Goal: Information Seeking & Learning: Learn about a topic

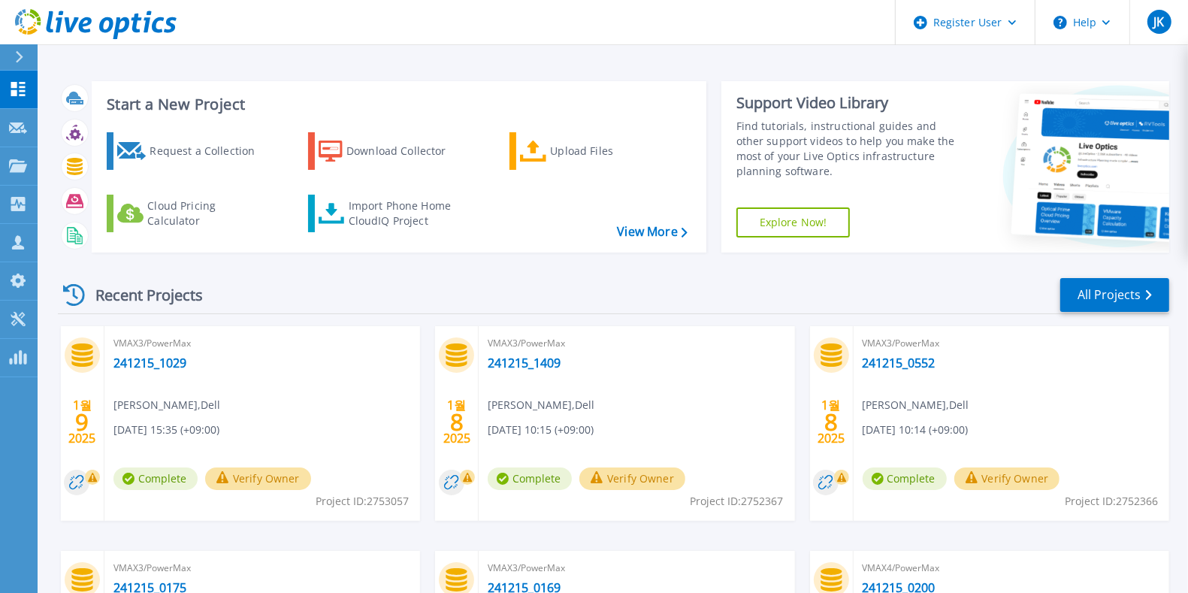
click at [1119, 313] on div "Recent Projects All Projects" at bounding box center [614, 296] width 1112 height 38
click at [1118, 302] on link "All Projects" at bounding box center [1115, 295] width 109 height 34
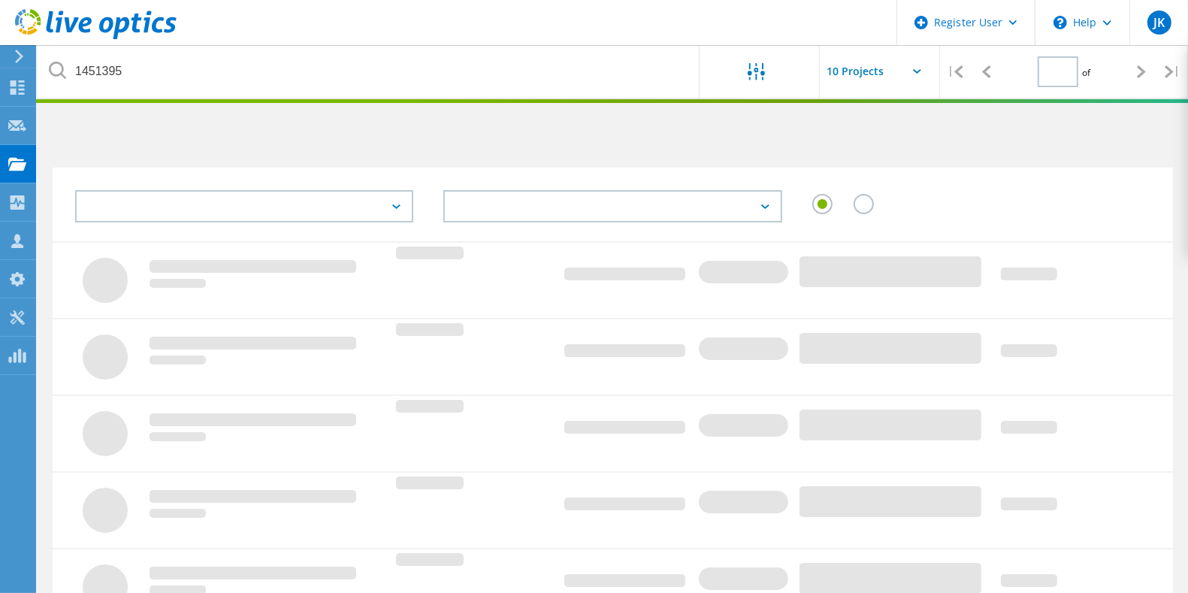
type input "1"
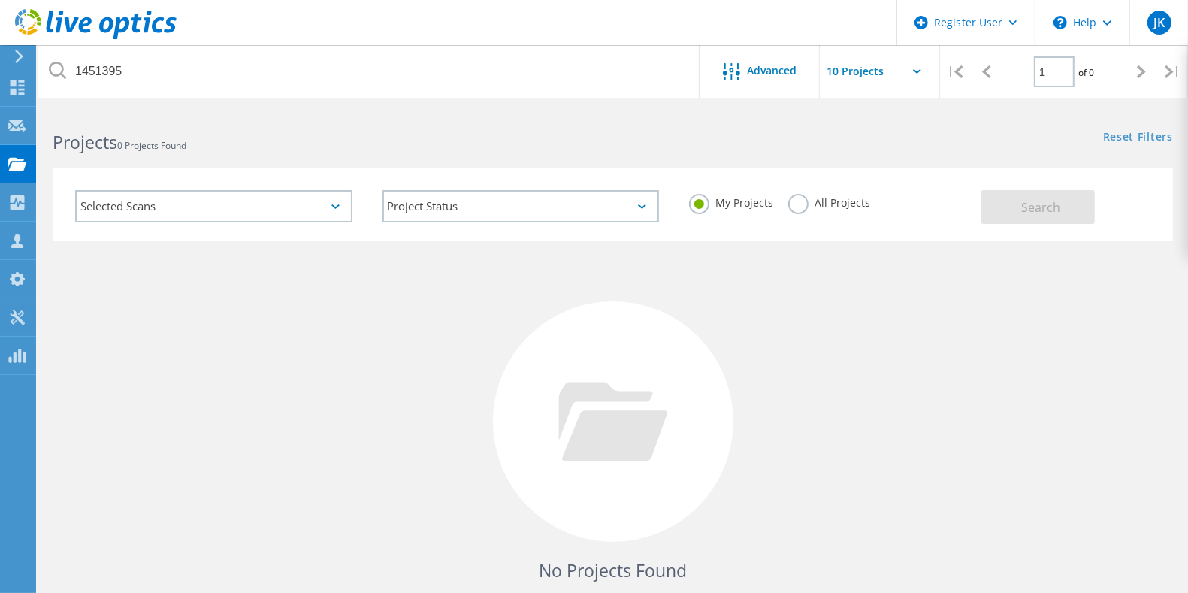
click at [816, 219] on div "My Projects All Projects" at bounding box center [827, 203] width 307 height 56
click at [816, 212] on div "All Projects" at bounding box center [830, 205] width 82 height 22
click at [824, 204] on label "All Projects" at bounding box center [830, 201] width 82 height 14
click at [0, 0] on input "All Projects" at bounding box center [0, 0] width 0 height 0
click at [1004, 220] on button "Search" at bounding box center [1039, 207] width 114 height 34
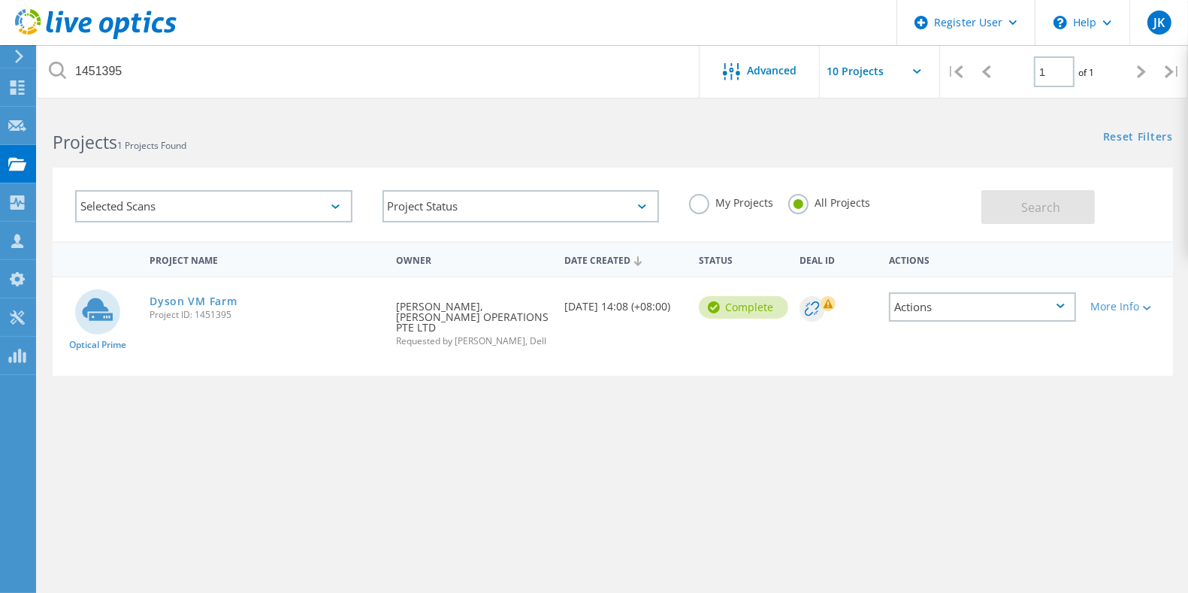
click at [241, 299] on div "Dyson VM Farm Project ID: 1451395" at bounding box center [265, 305] width 247 height 57
click at [226, 301] on link "Dyson VM Farm" at bounding box center [193, 301] width 87 height 11
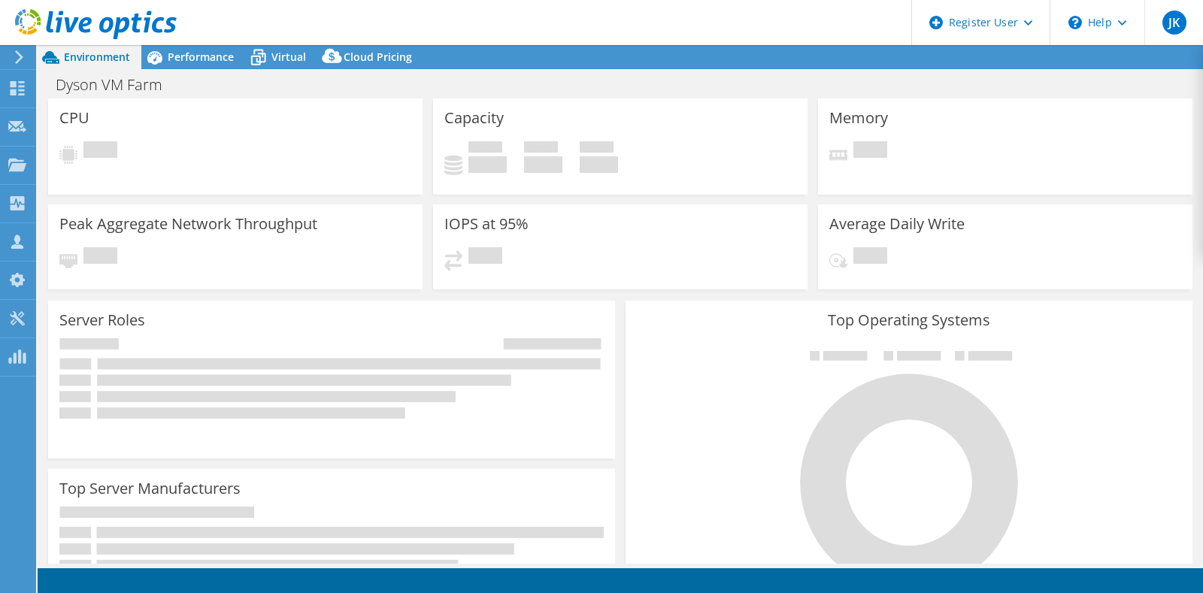
select select "[GEOGRAPHIC_DATA]"
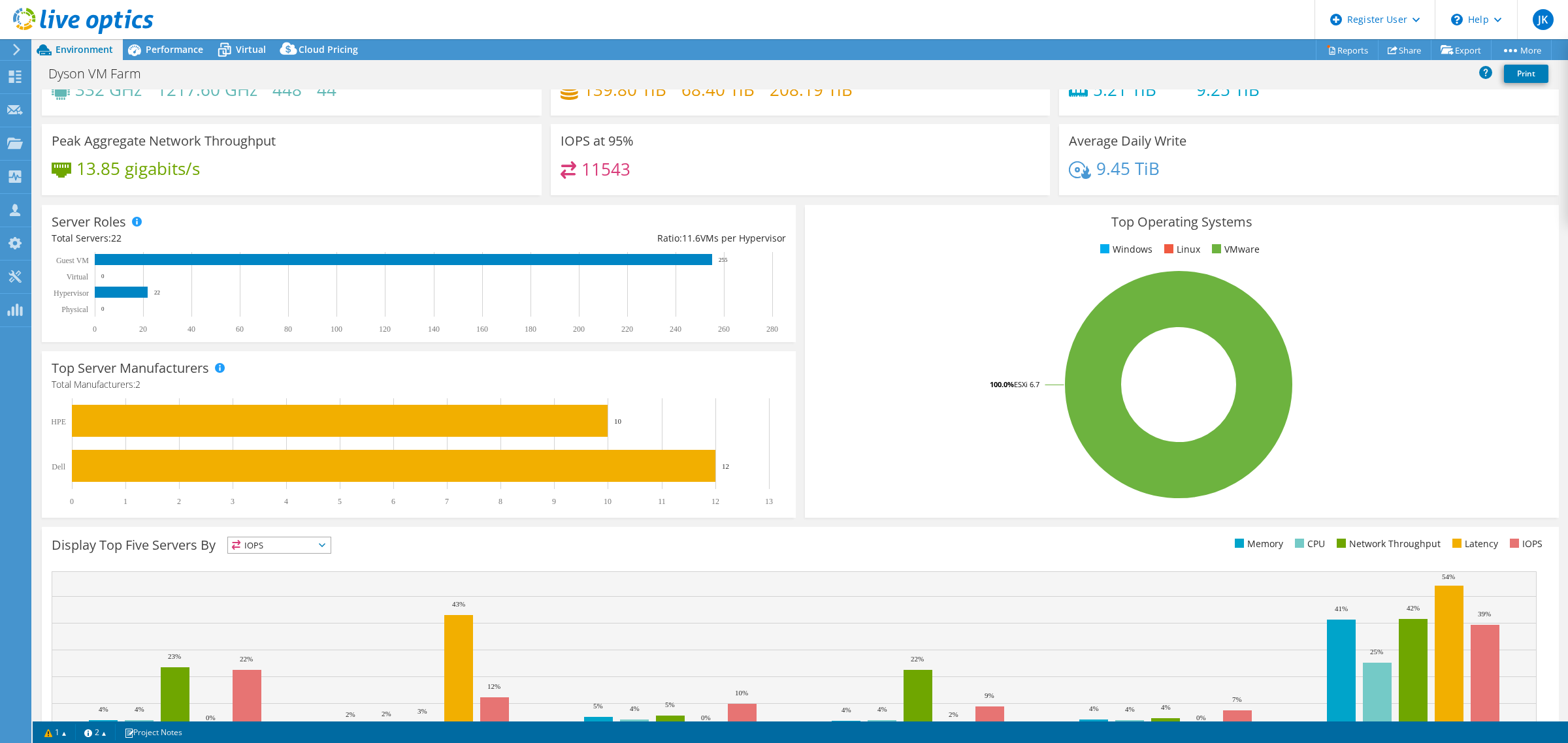
scroll to position [128, 0]
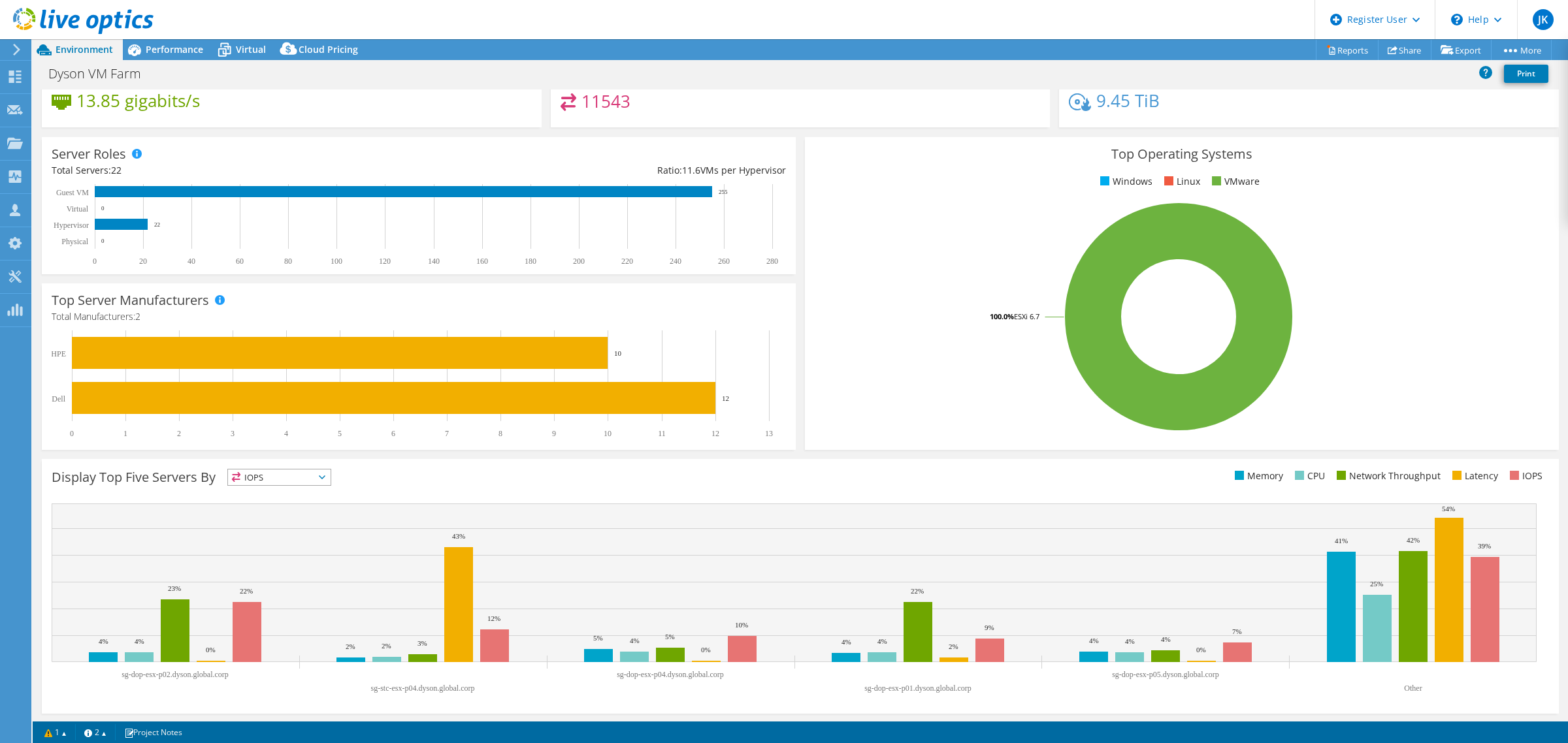
click at [322, 472] on span "IOPS" at bounding box center [279, 477] width 103 height 16
click at [296, 514] on li "Latency" at bounding box center [279, 567] width 103 height 18
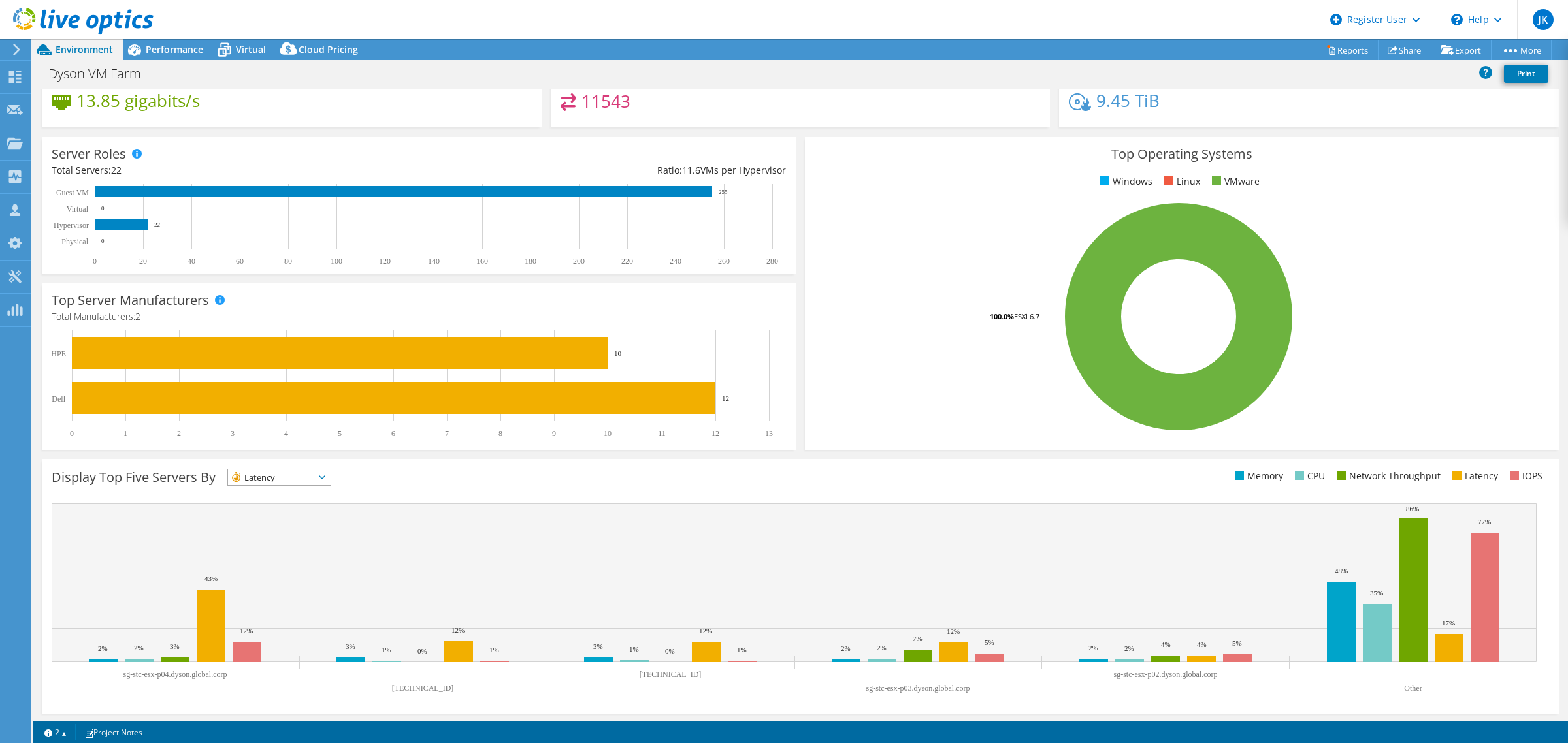
click at [174, 60] on div "Dyson VM Farm Print" at bounding box center [801, 75] width 1536 height 30
click at [180, 43] on span "Performance" at bounding box center [175, 50] width 57 height 12
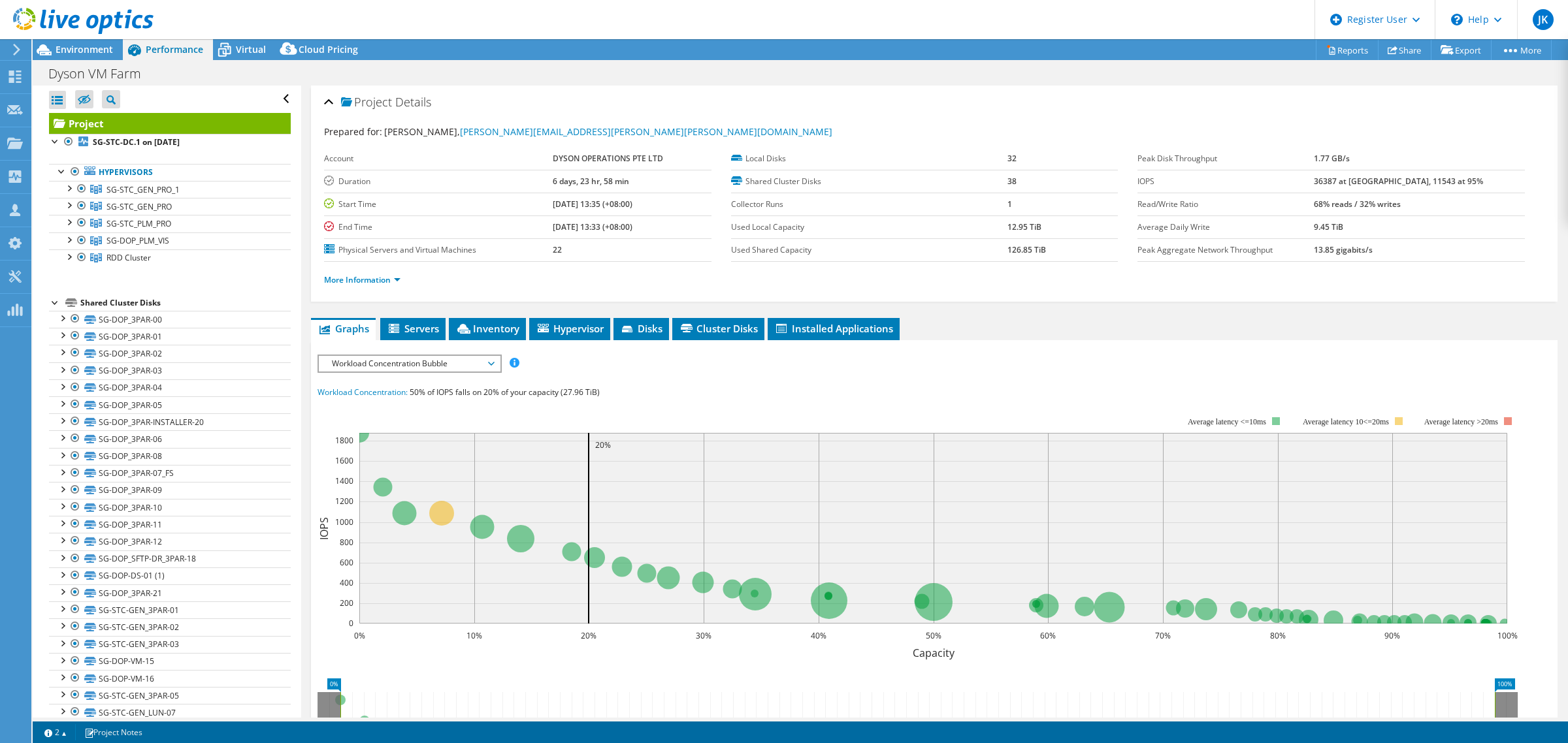
scroll to position [0, 0]
click at [455, 362] on span "Workload Concentration Bubble" at bounding box center [409, 364] width 168 height 16
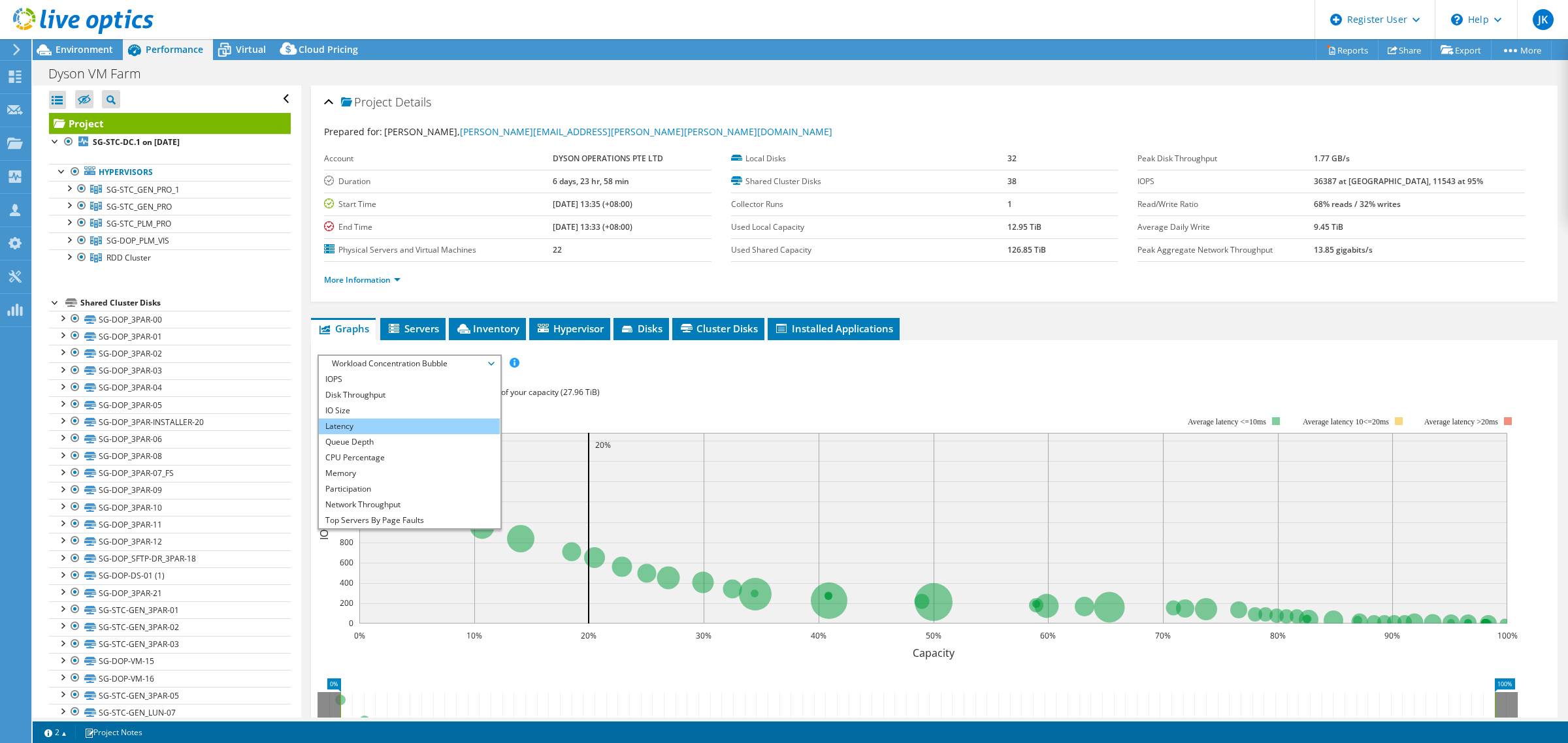
click at [384, 428] on li "Latency" at bounding box center [409, 427] width 181 height 16
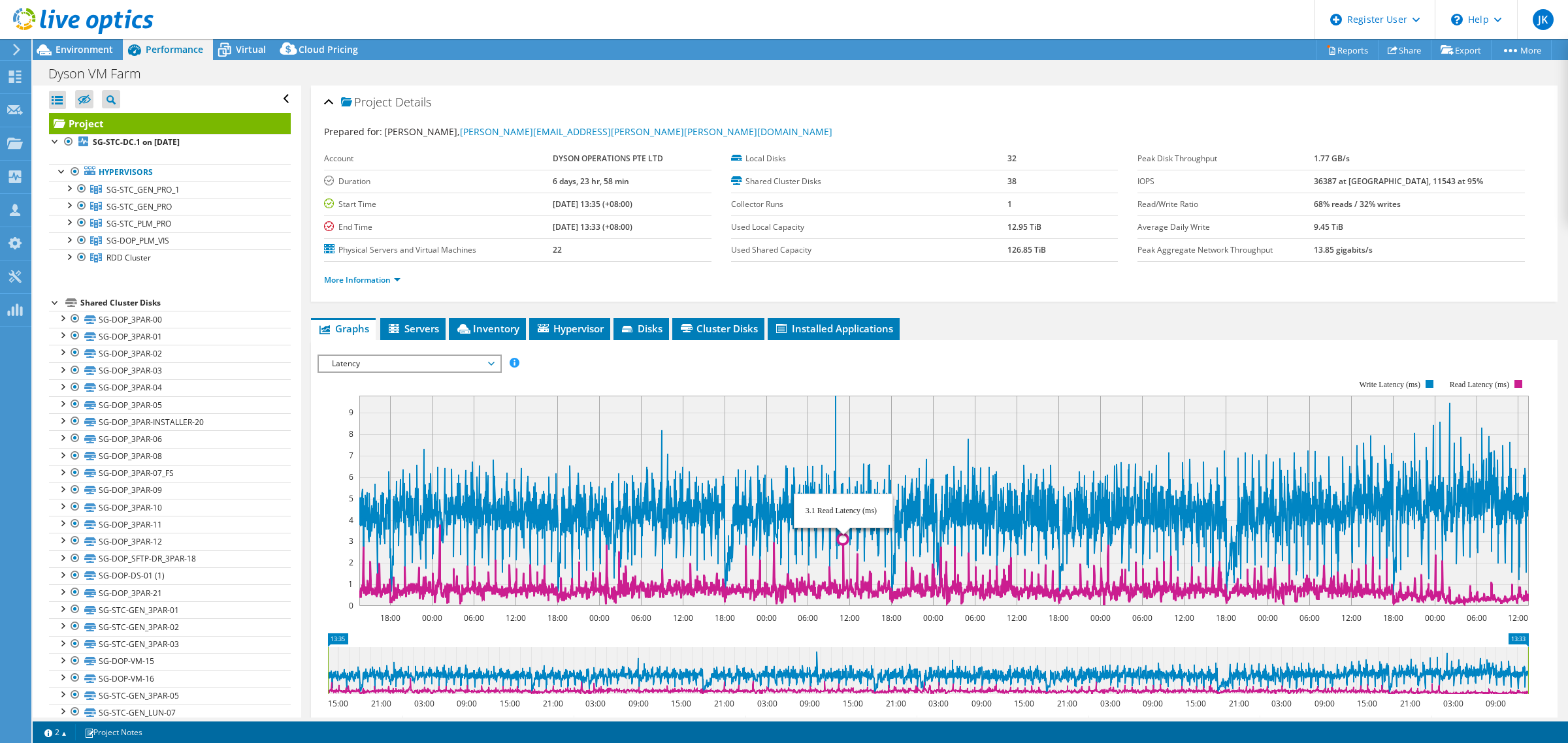
click at [843, 514] on icon at bounding box center [944, 565] width 1170 height 80
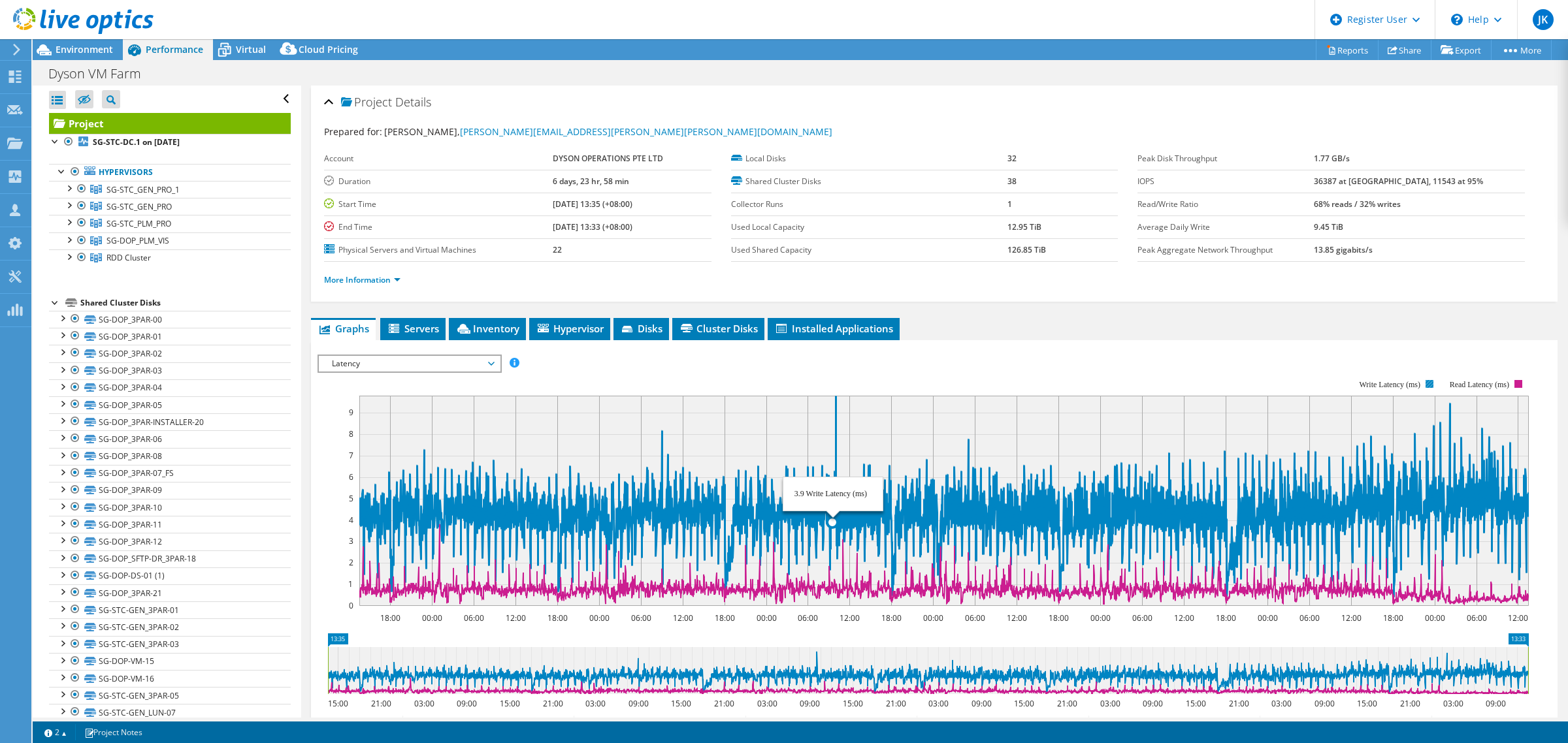
click at [833, 514] on icon at bounding box center [944, 497] width 1170 height 202
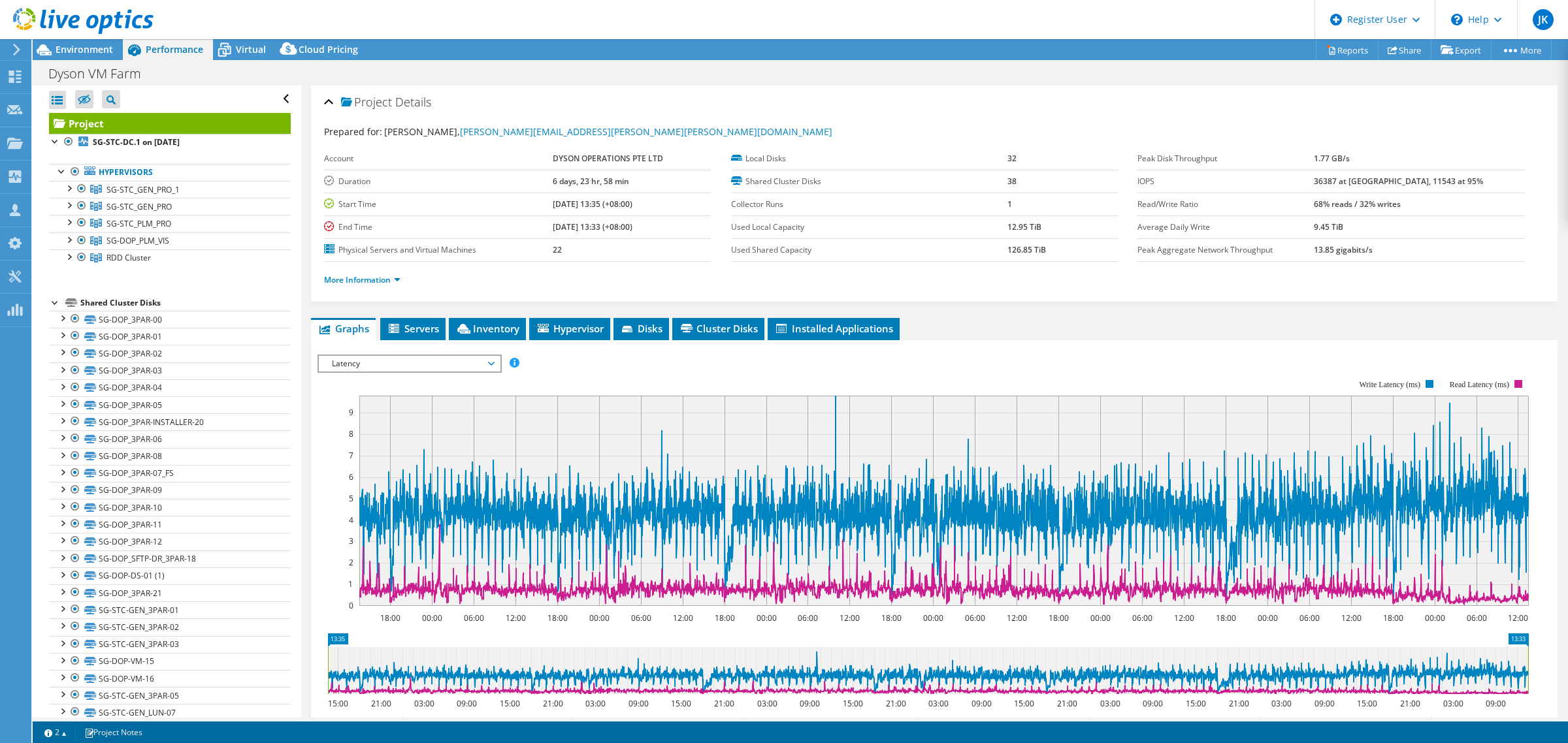
click at [874, 514] on rect at bounding box center [923, 493] width 1212 height 262
click at [443, 355] on div "Latency IOPS Disk Throughput IO Size Latency Queue Depth CPU Percentage Memory …" at bounding box center [409, 363] width 184 height 18
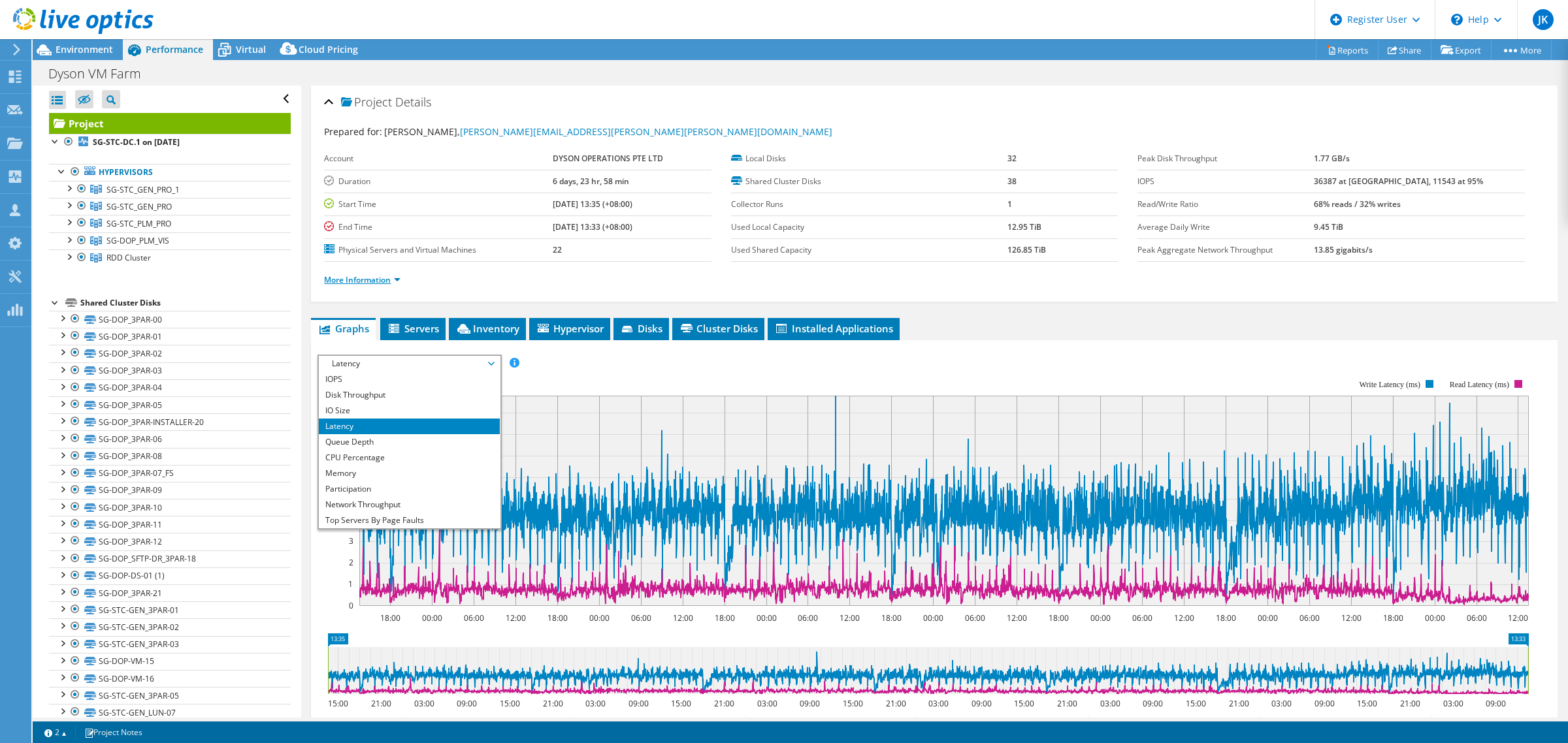
click at [375, 284] on link "More Information" at bounding box center [362, 280] width 76 height 11
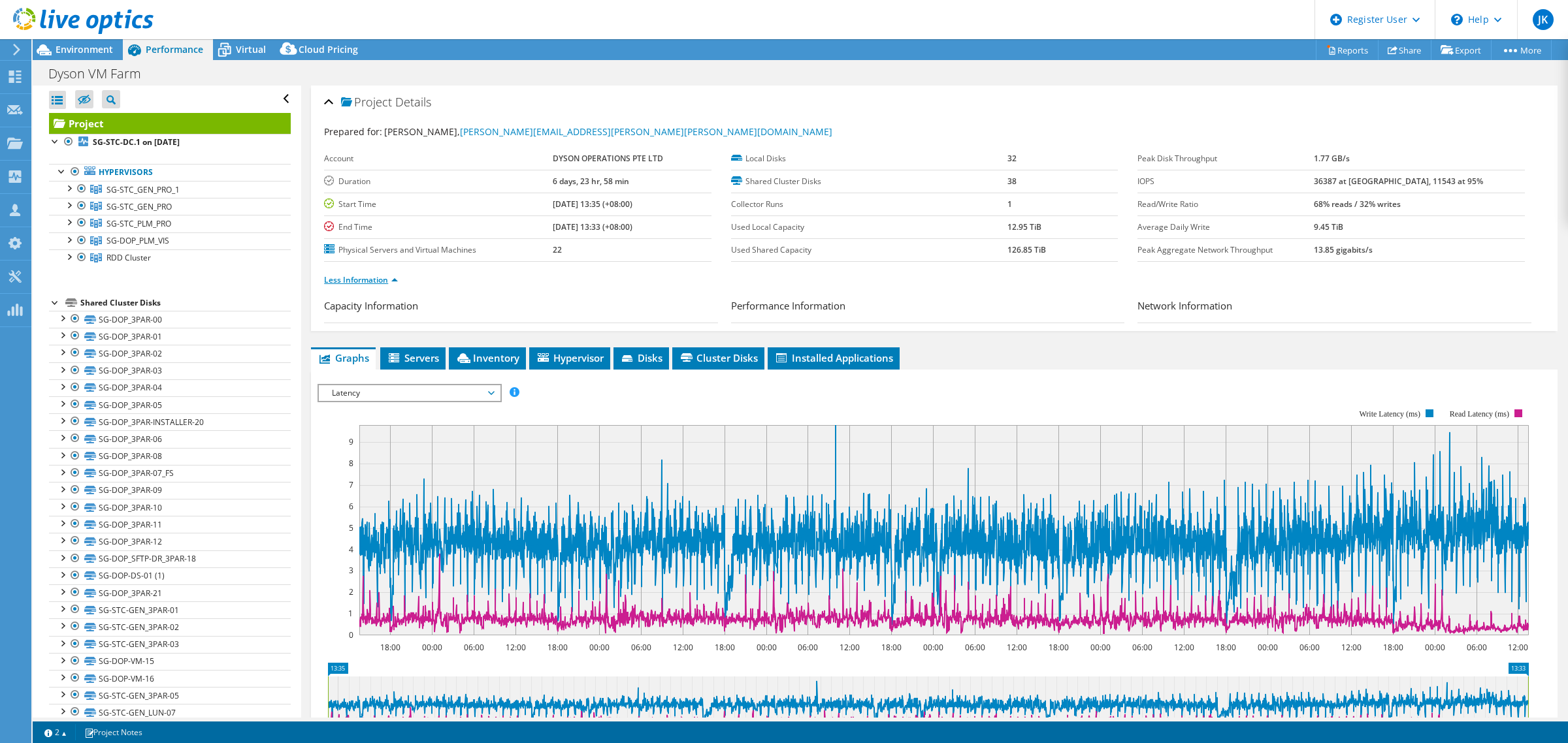
click at [375, 284] on link "Less Information" at bounding box center [361, 280] width 74 height 11
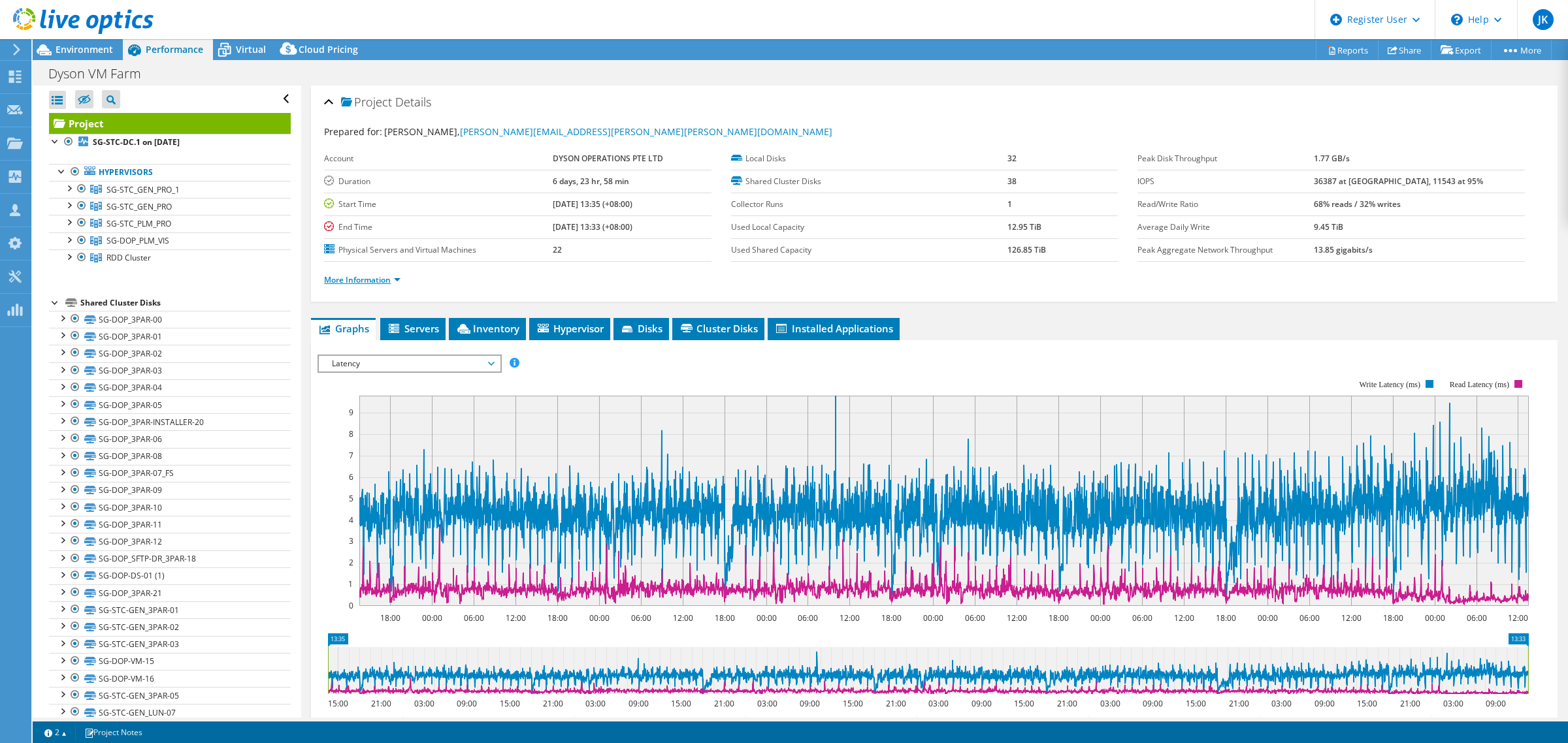
click at [375, 284] on link "More Information" at bounding box center [362, 280] width 76 height 11
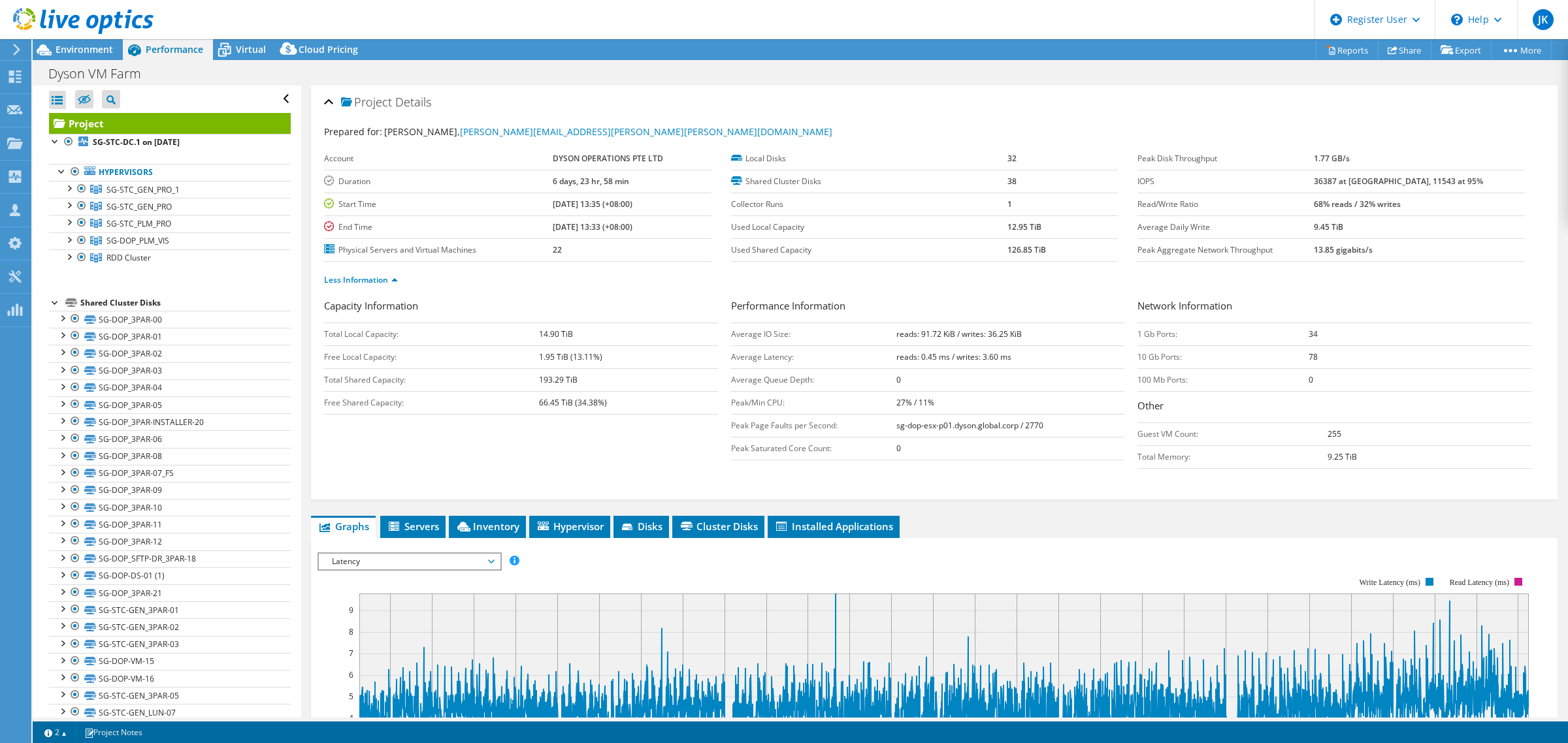
click at [618, 486] on div "Capacity Information Total Local Capacity: 14.90 TiB Free Local Capacity: 1.95 …" at bounding box center [934, 398] width 1220 height 198
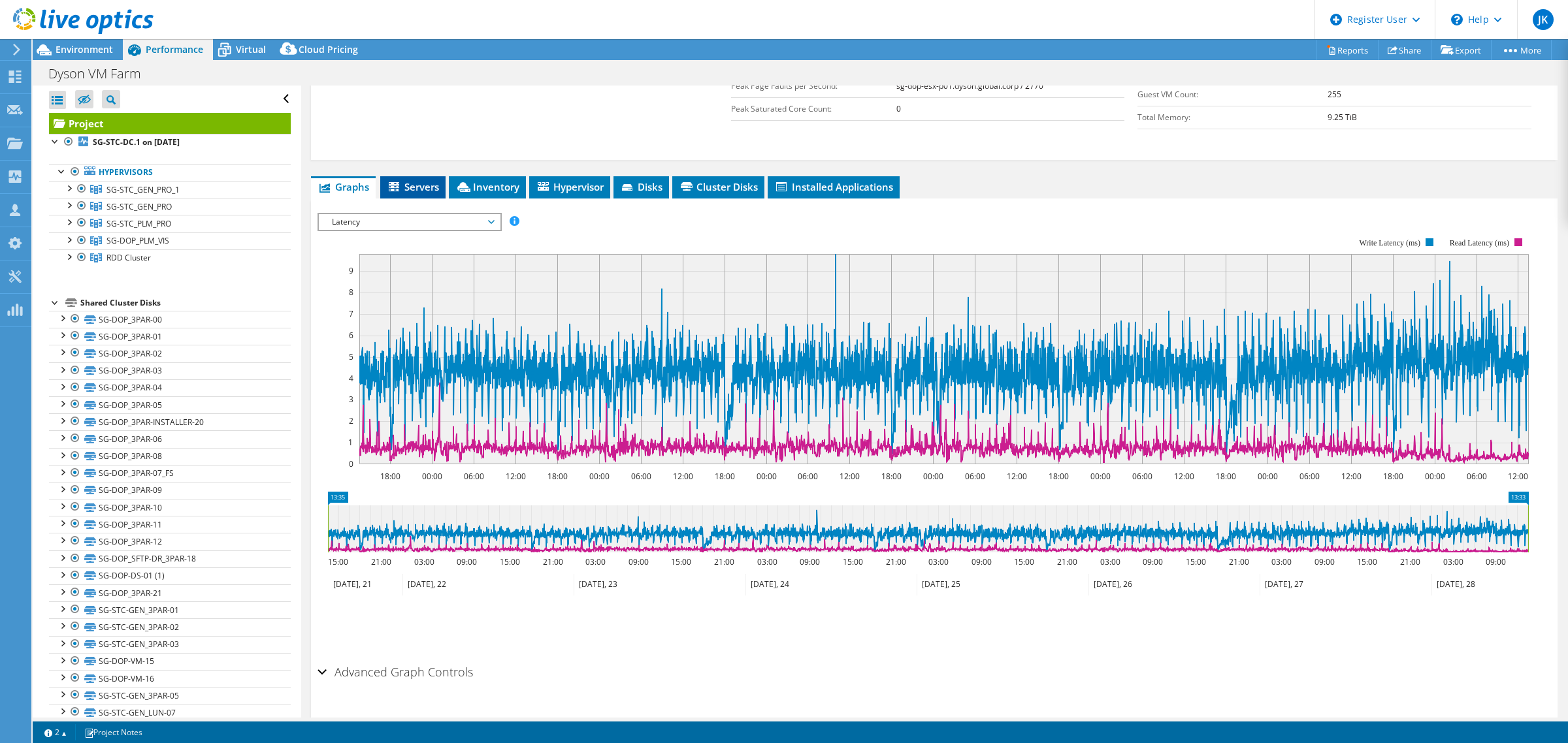
scroll to position [371, 0]
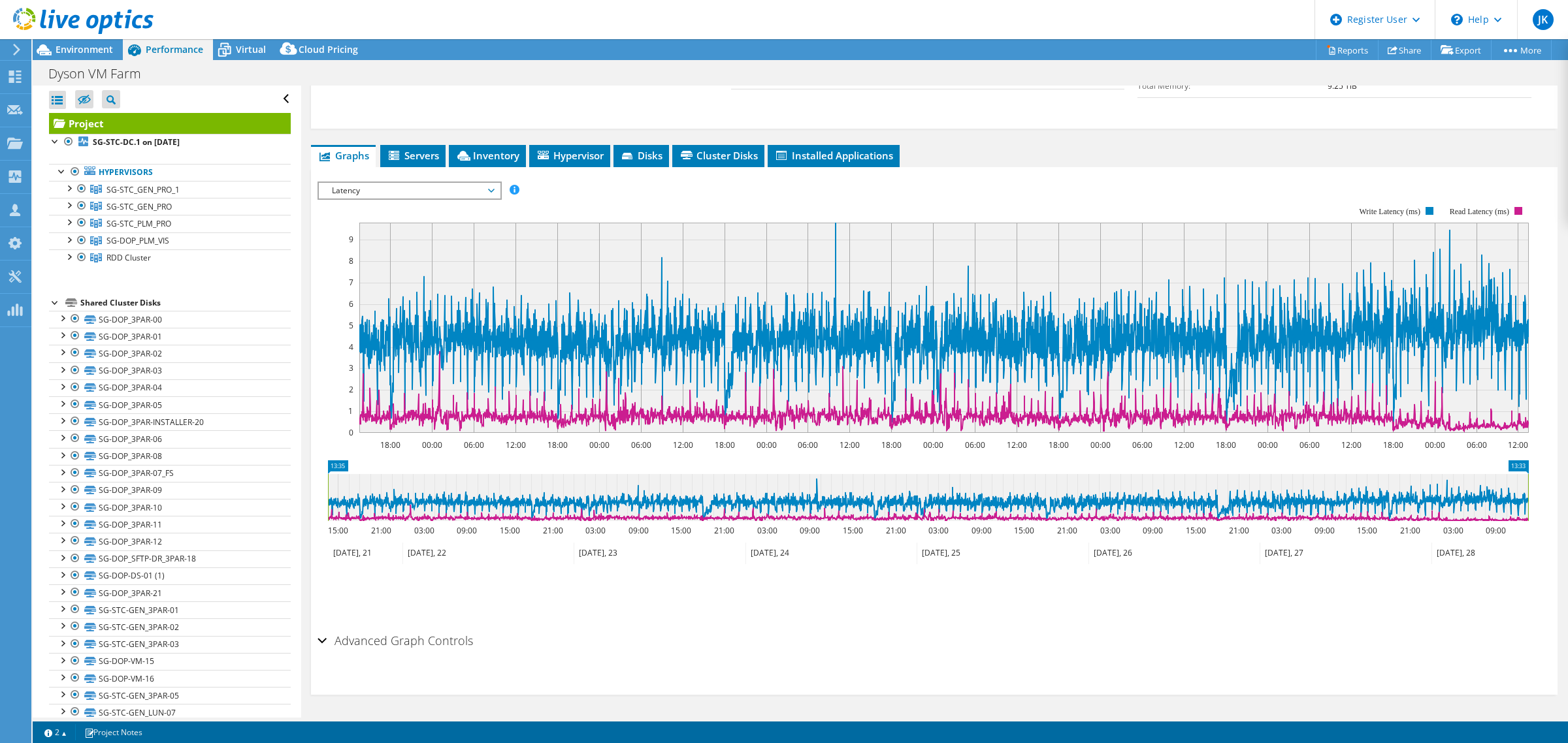
click at [428, 188] on span "Latency" at bounding box center [409, 190] width 168 height 16
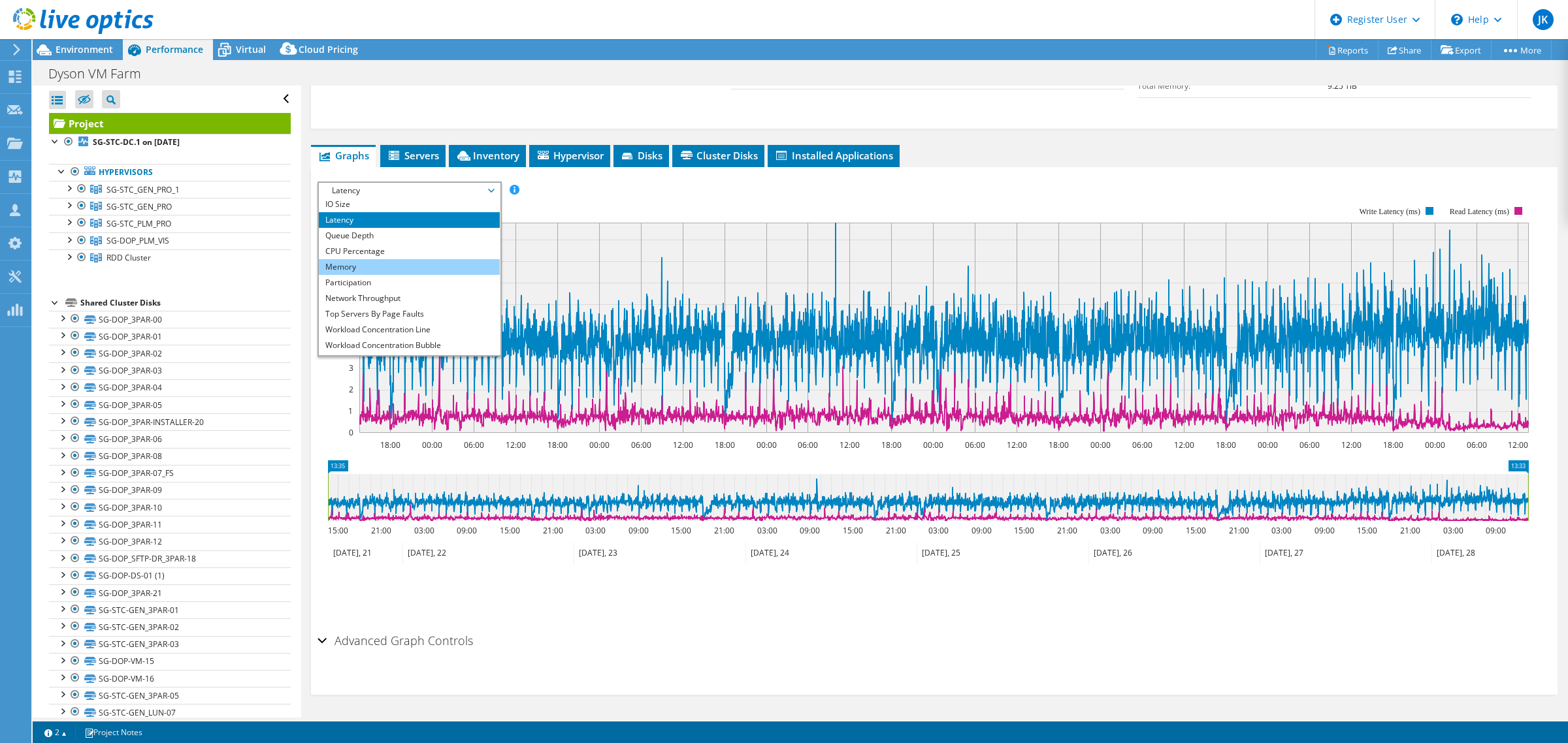
scroll to position [46, 0]
